Goal: Navigation & Orientation: Find specific page/section

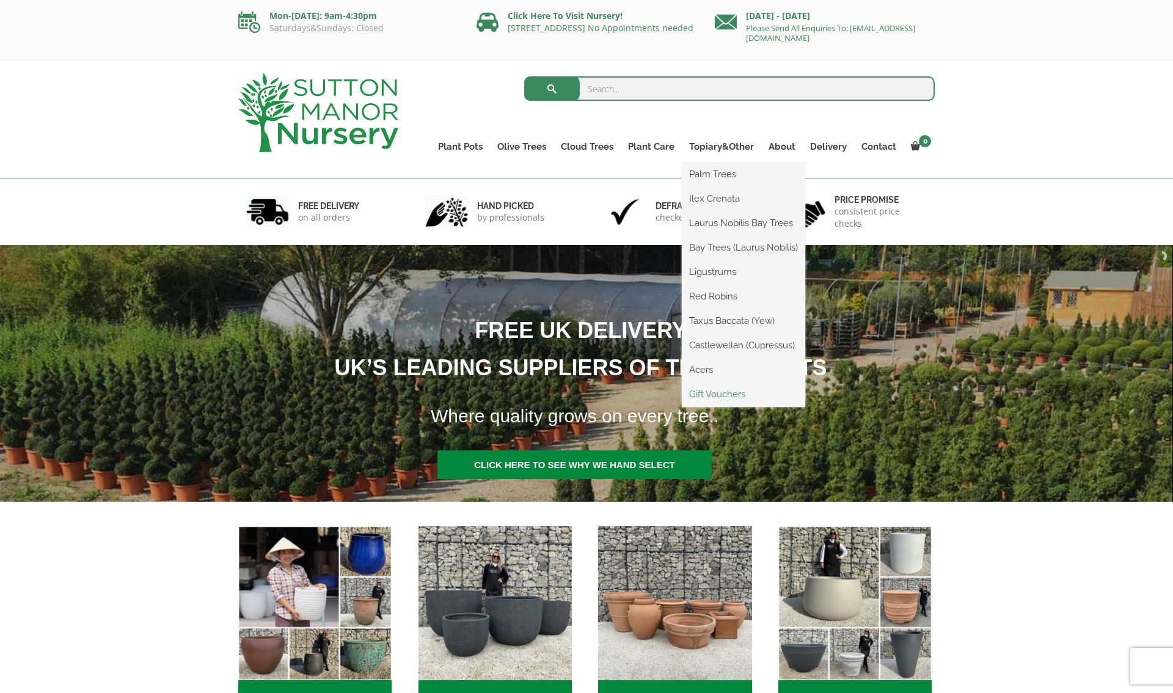
click at [733, 387] on link "Gift Vouchers" at bounding box center [743, 394] width 123 height 18
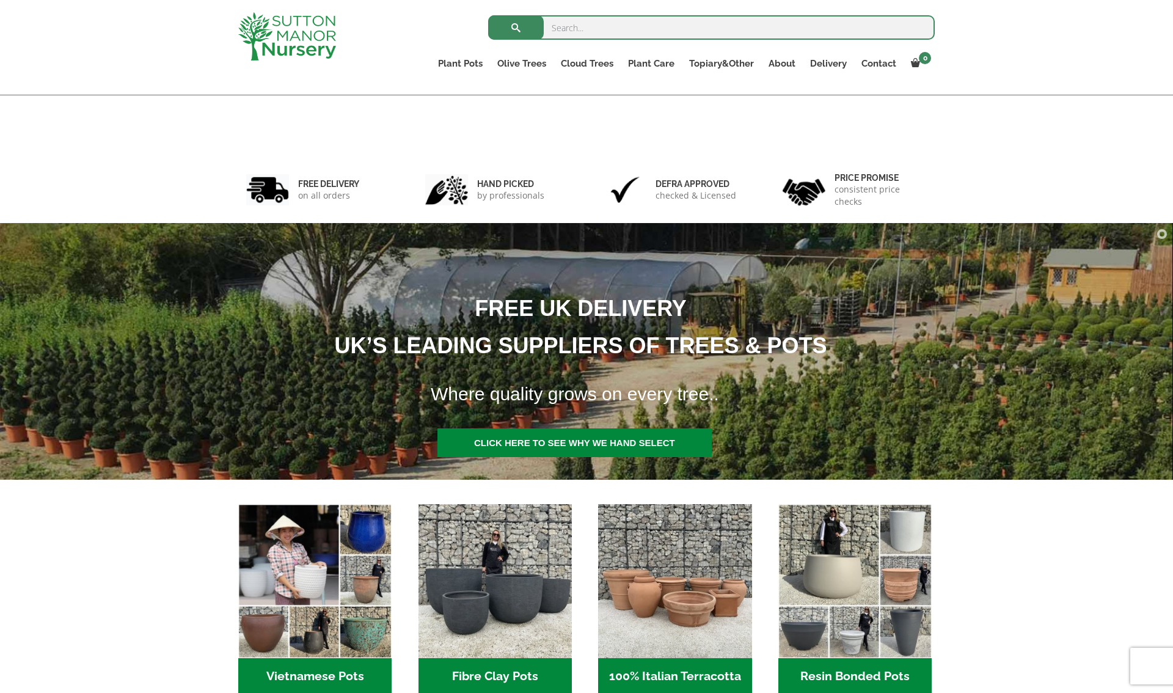
scroll to position [500, 0]
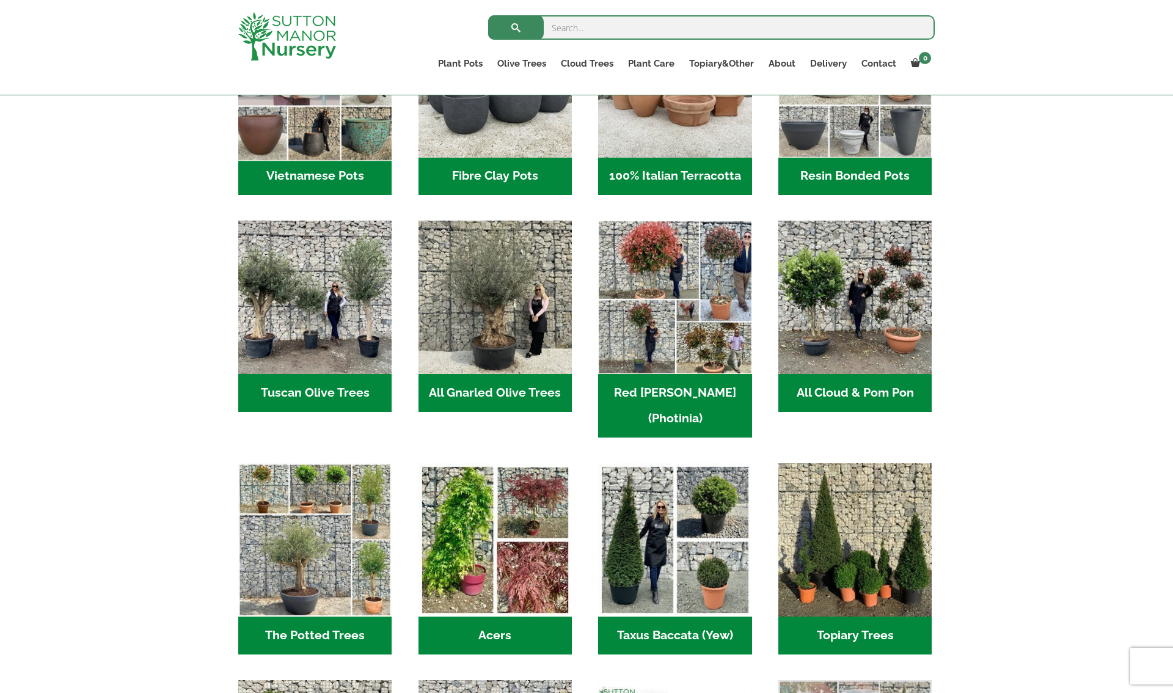
click at [365, 145] on img "Visit product category Vietnamese Pots" at bounding box center [315, 80] width 161 height 161
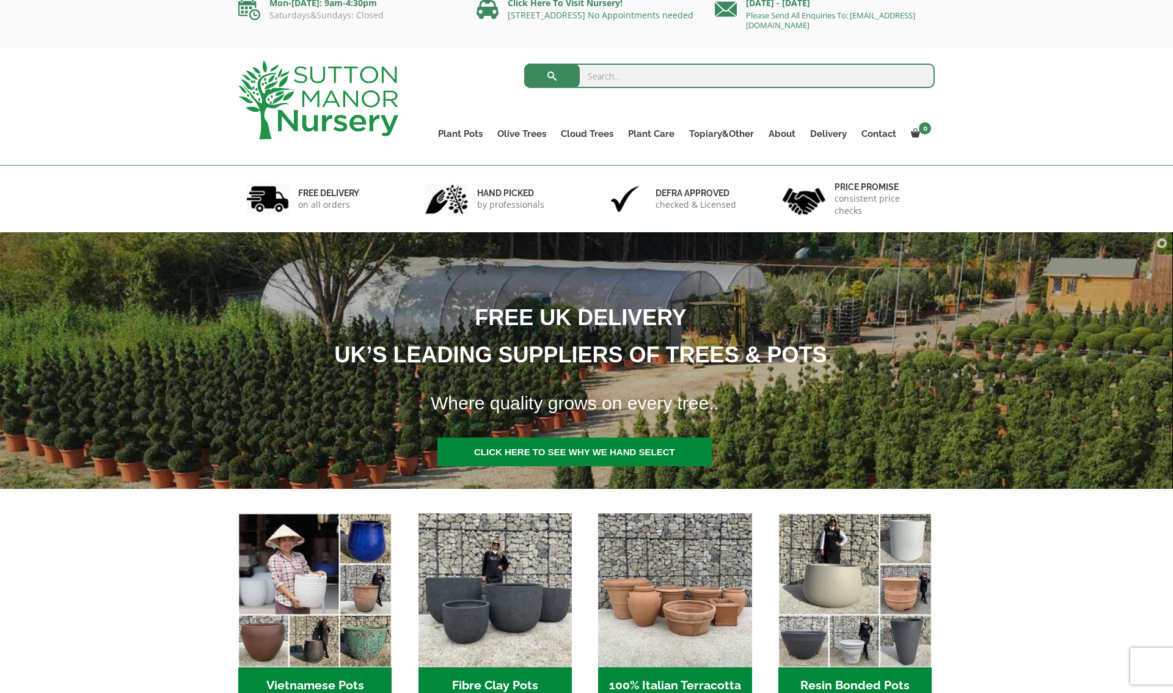
scroll to position [0, 0]
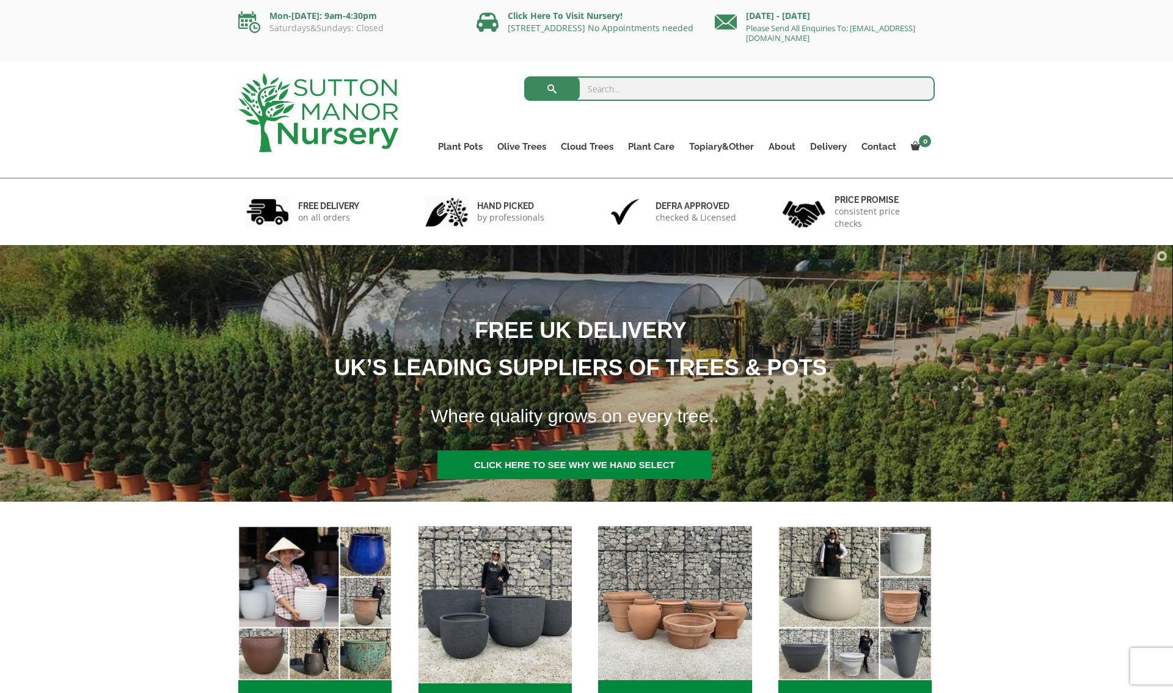
click at [523, 606] on img "Visit product category Fibre Clay Pots" at bounding box center [494, 602] width 161 height 161
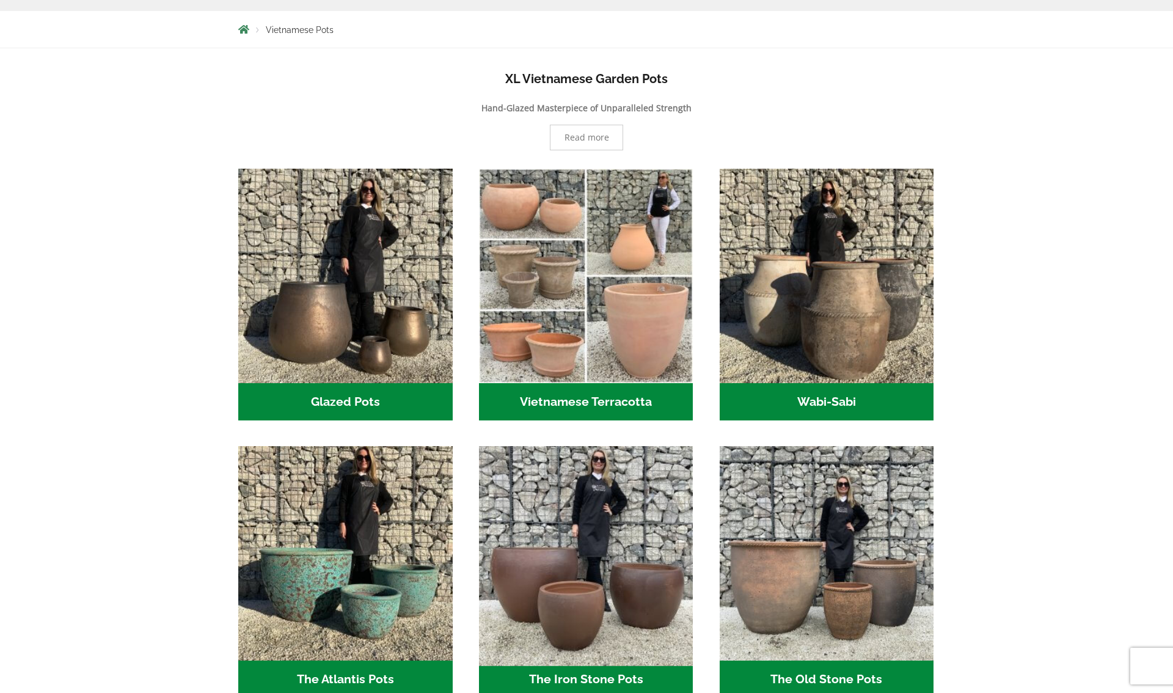
scroll to position [623, 0]
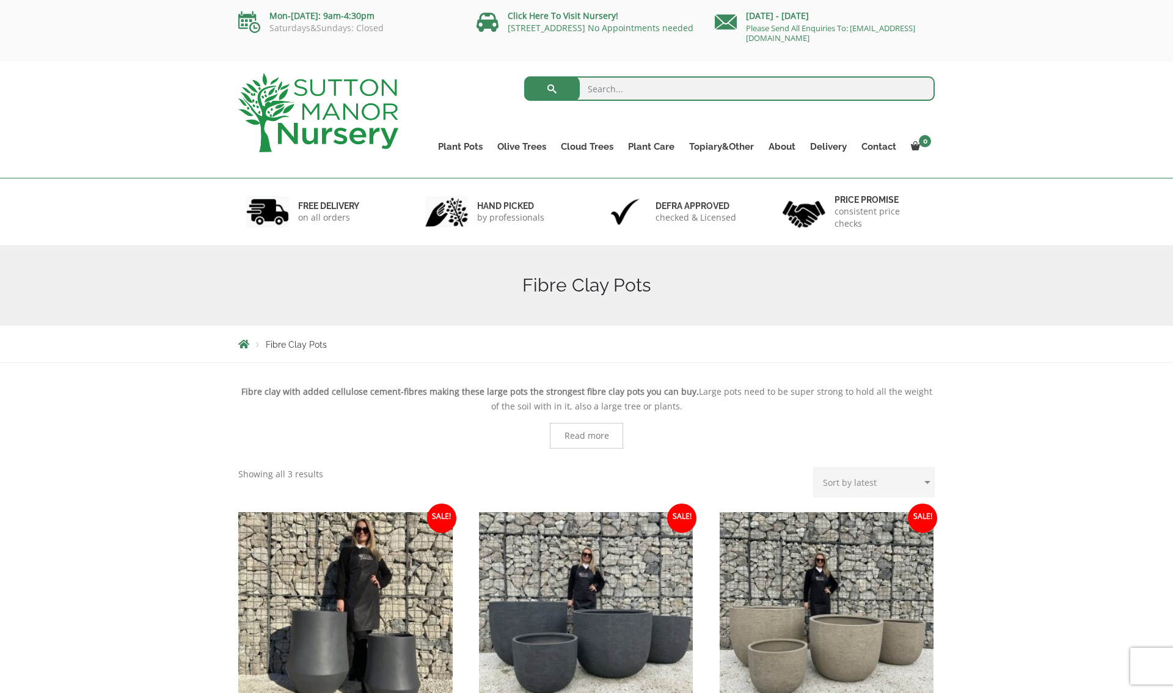
click at [336, 114] on img at bounding box center [318, 112] width 160 height 79
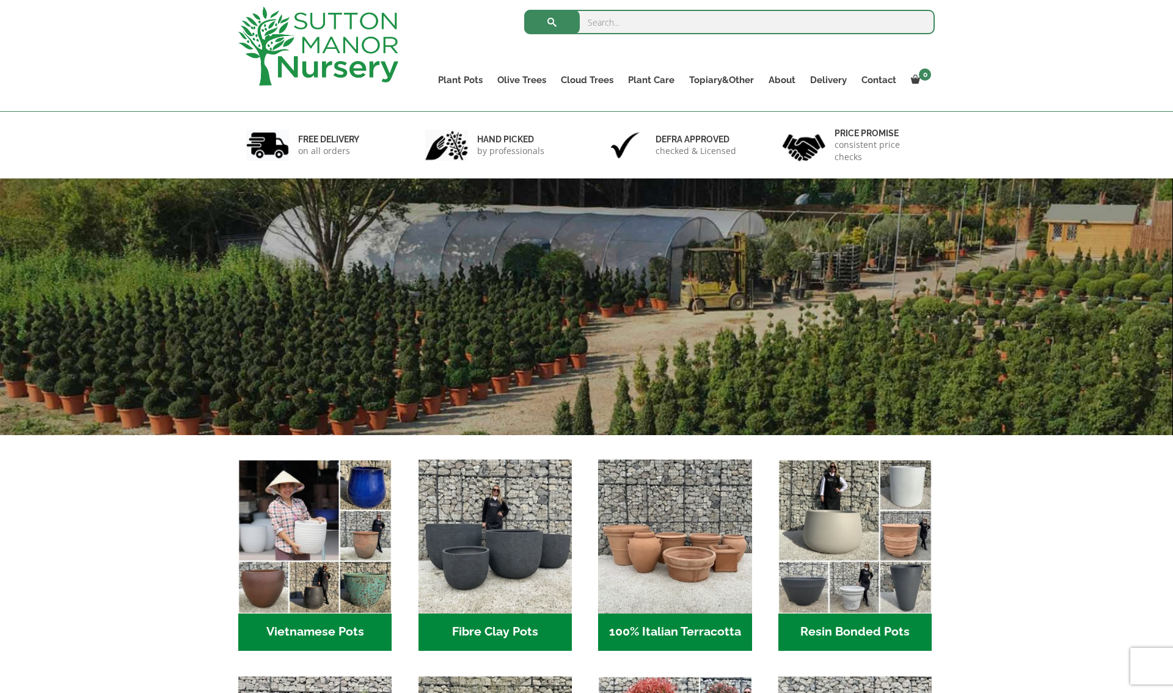
scroll to position [407, 0]
